Goal: Task Accomplishment & Management: Manage account settings

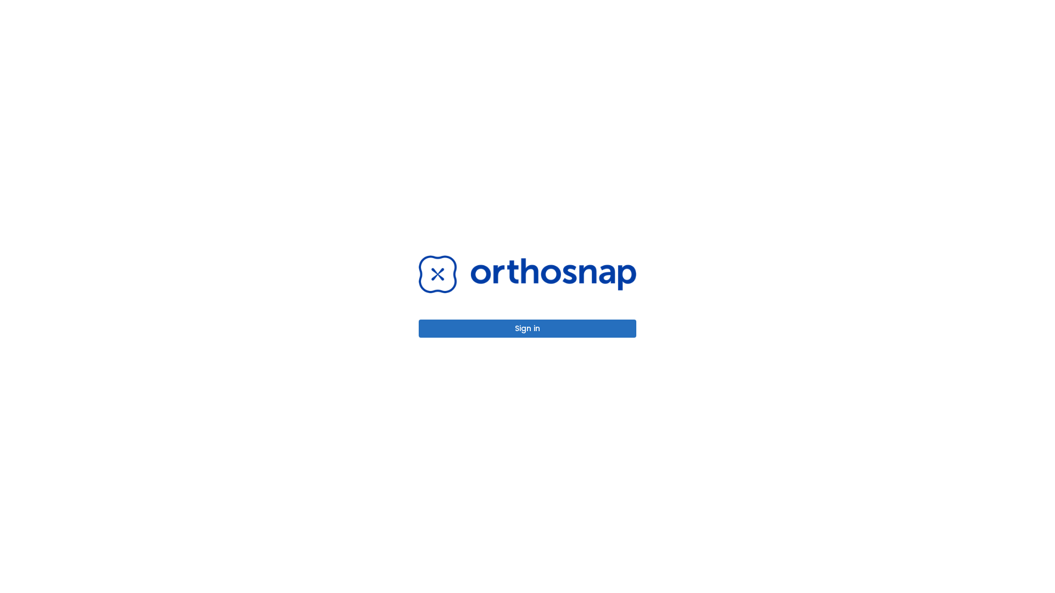
click at [527, 328] on button "Sign in" at bounding box center [528, 329] width 218 height 18
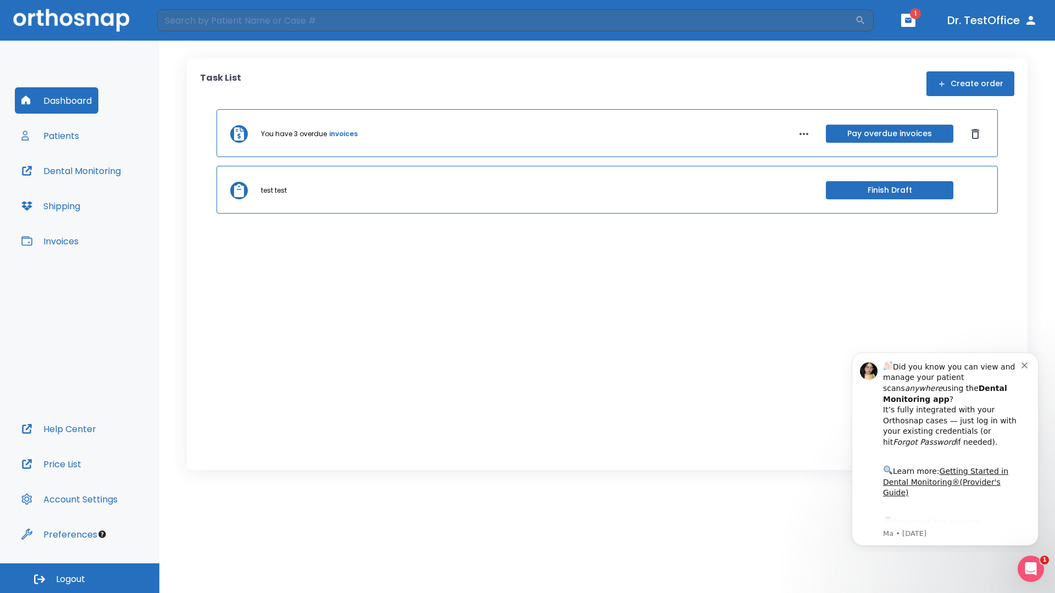
click at [80, 578] on span "Logout" at bounding box center [70, 579] width 29 height 12
